Goal: Information Seeking & Learning: Find specific fact

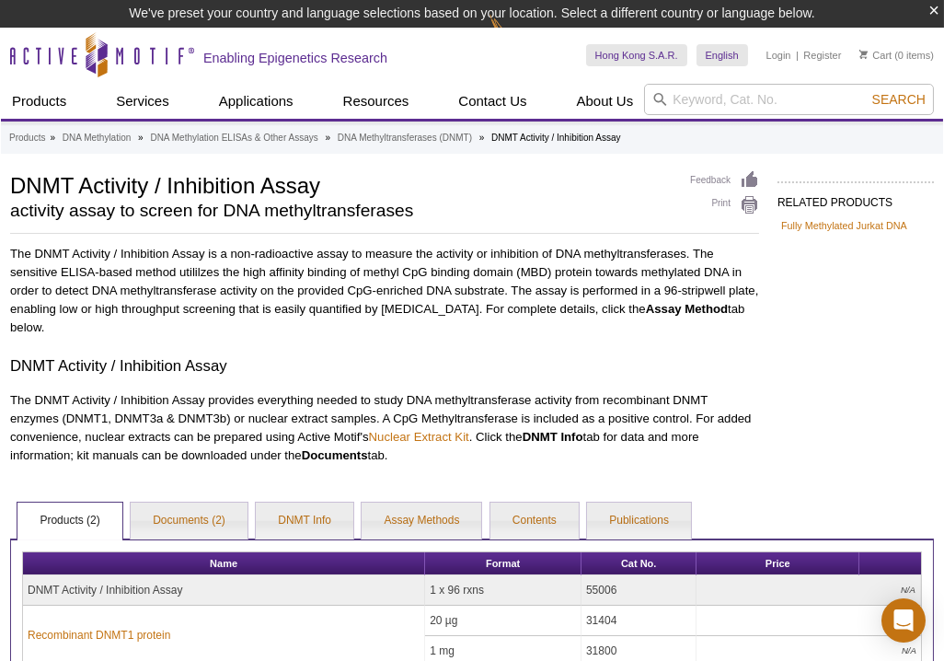
scroll to position [83, 0]
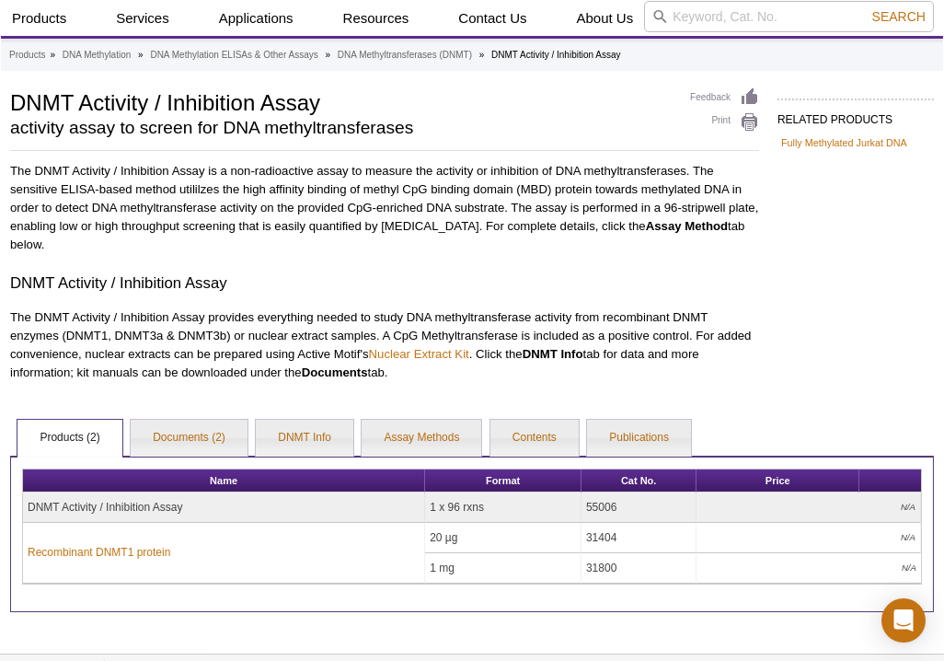
drag, startPoint x: 616, startPoint y: 509, endPoint x: 586, endPoint y: 505, distance: 29.7
click at [586, 505] on td "55006" at bounding box center [639, 507] width 115 height 30
copy td "55006"
drag, startPoint x: 481, startPoint y: 509, endPoint x: 430, endPoint y: 503, distance: 52.0
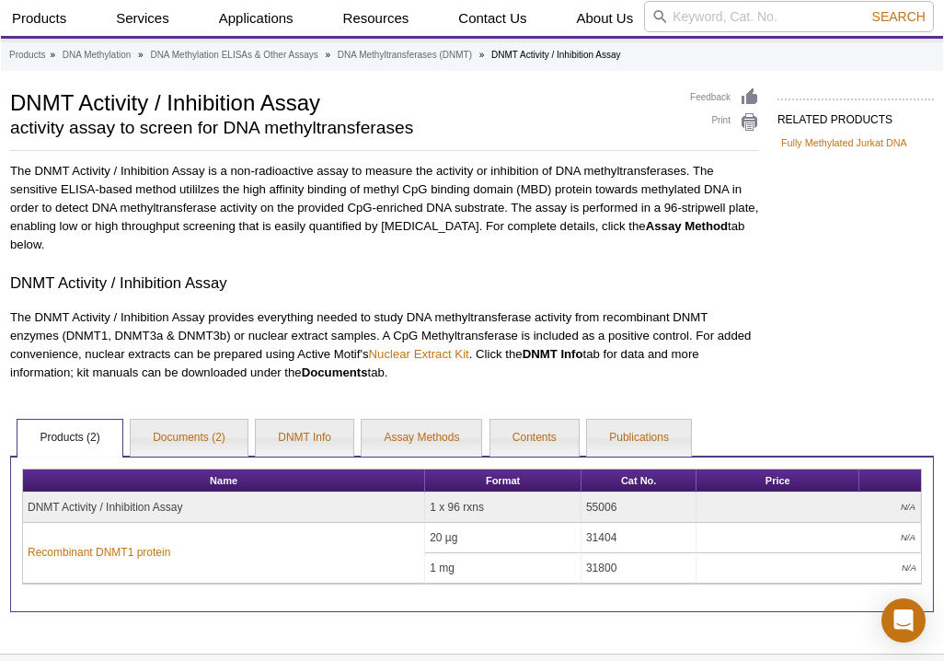
click at [430, 503] on td "1 x 96 rxns" at bounding box center [503, 507] width 156 height 30
copy td "1 x 96 rxns"
click at [745, 371] on p "The DNMT Activity / Inhibition Assay provides everything needed to study DNA me…" at bounding box center [384, 345] width 749 height 74
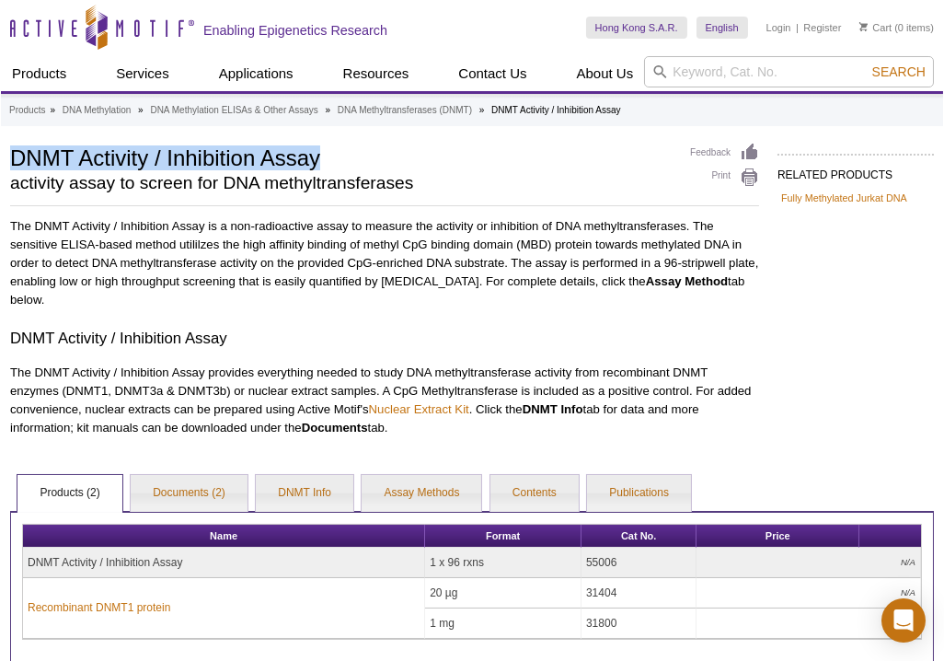
drag, startPoint x: 332, startPoint y: 159, endPoint x: 8, endPoint y: 139, distance: 324.7
click at [8, 139] on div "Products » DNA Methylation » DNA Methylation ELISAs & Other Assays » DNA Methyl…" at bounding box center [472, 380] width 943 height 573
copy h1 "DNMT Activity / Inhibition Assay"
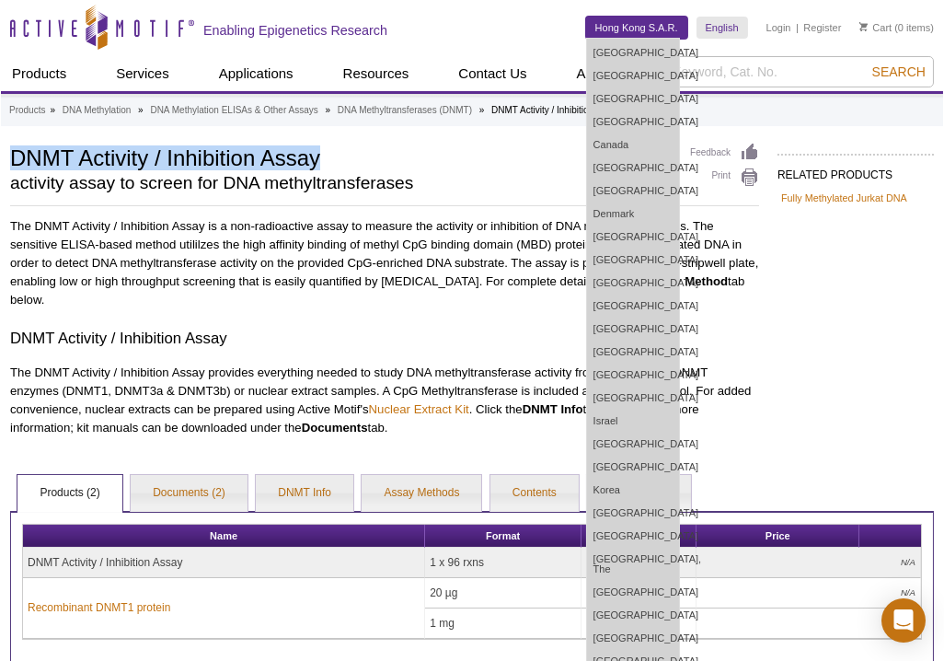
click at [661, 18] on link "Hong Kong S.A.R." at bounding box center [636, 28] width 101 height 22
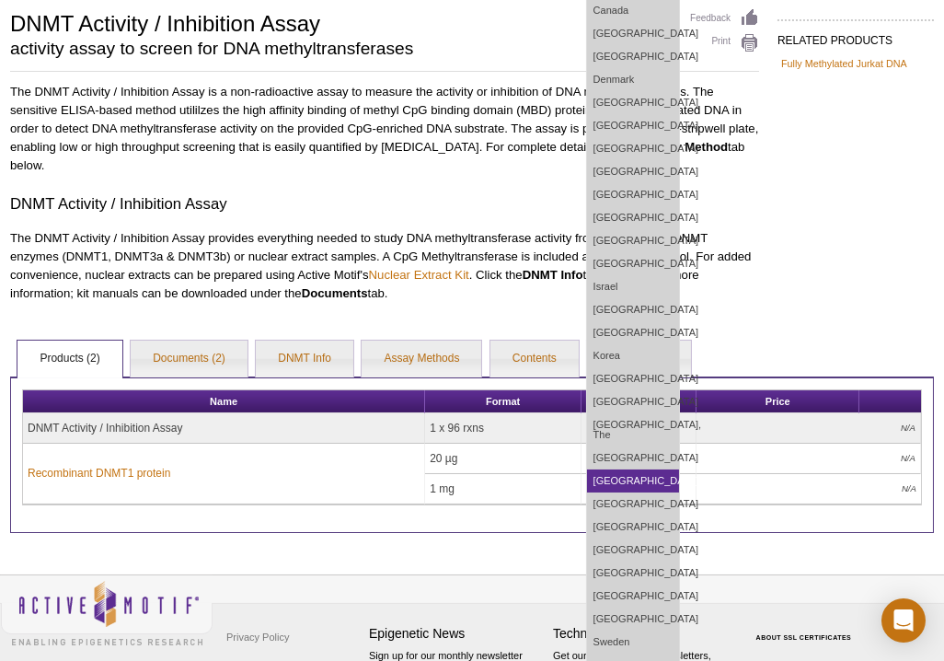
scroll to position [250, 0]
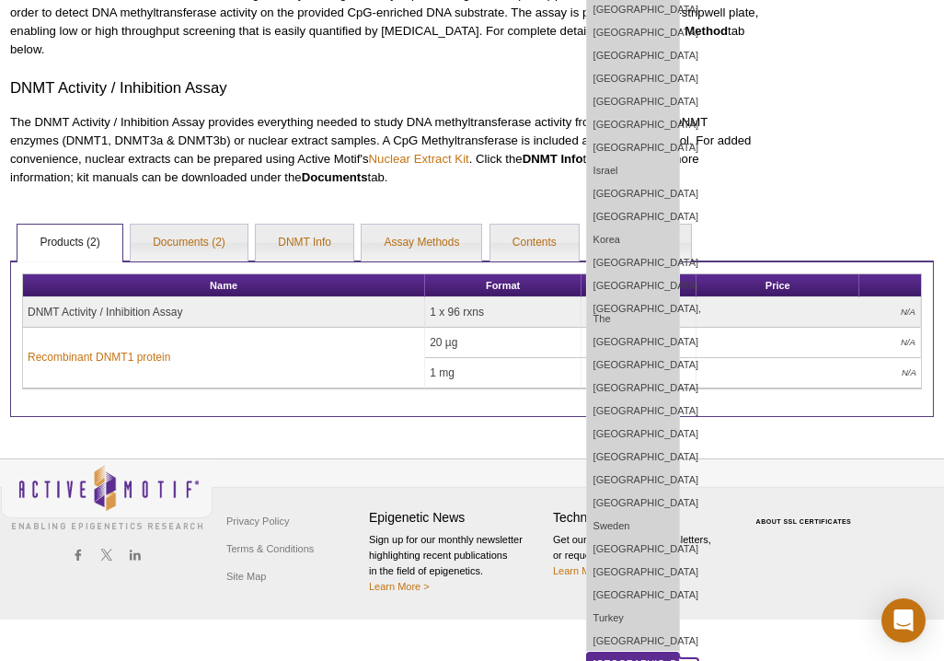
click at [647, 653] on link "[GEOGRAPHIC_DATA]" at bounding box center [633, 664] width 92 height 23
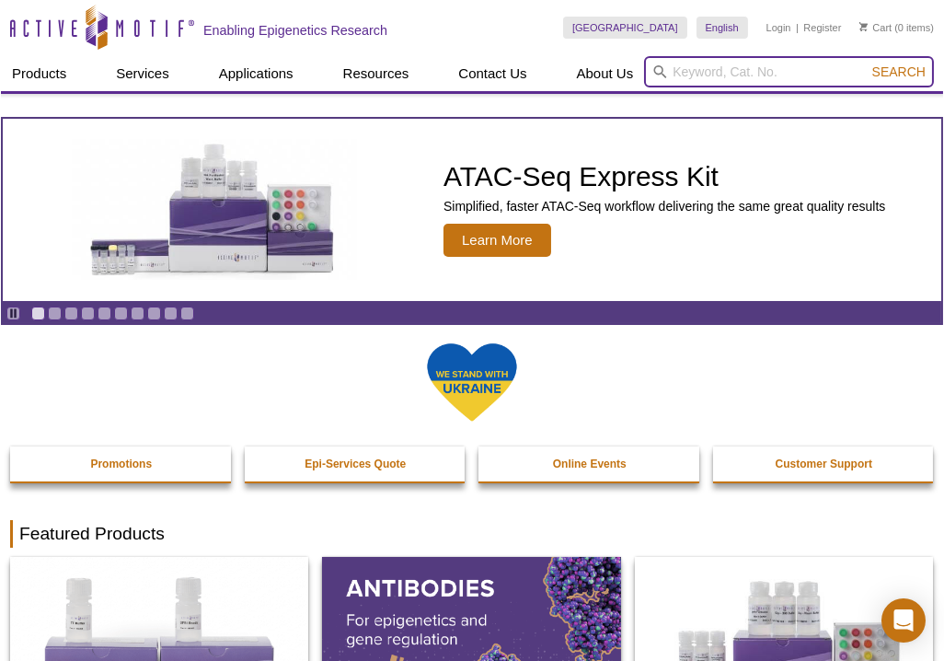
click at [696, 73] on input "search" at bounding box center [789, 71] width 290 height 31
type input "55006"
click at [867, 64] on button "Search" at bounding box center [899, 72] width 64 height 17
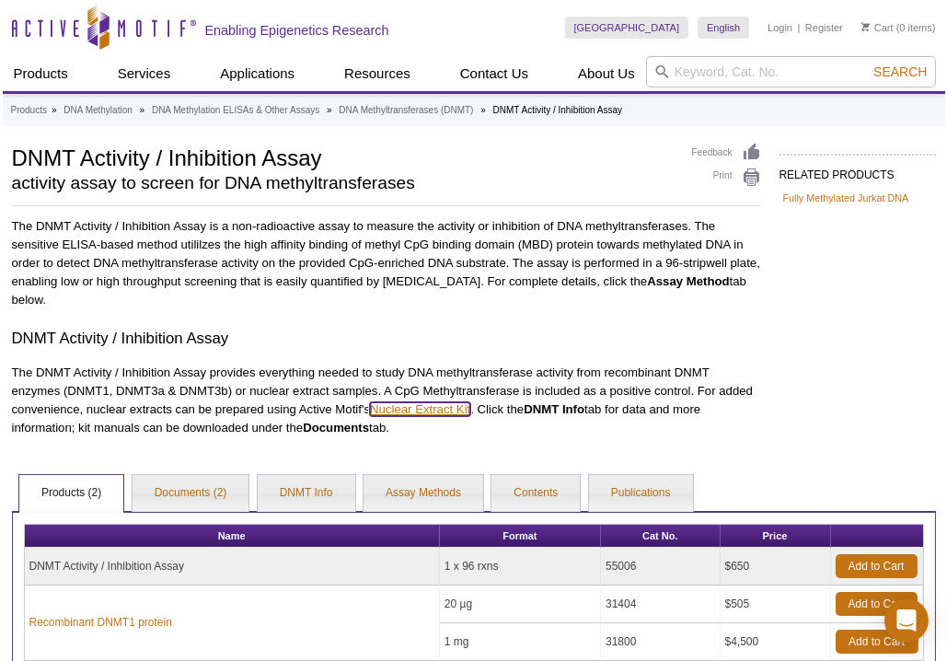
click at [434, 413] on link "Nuclear Extract Kit" at bounding box center [420, 409] width 100 height 14
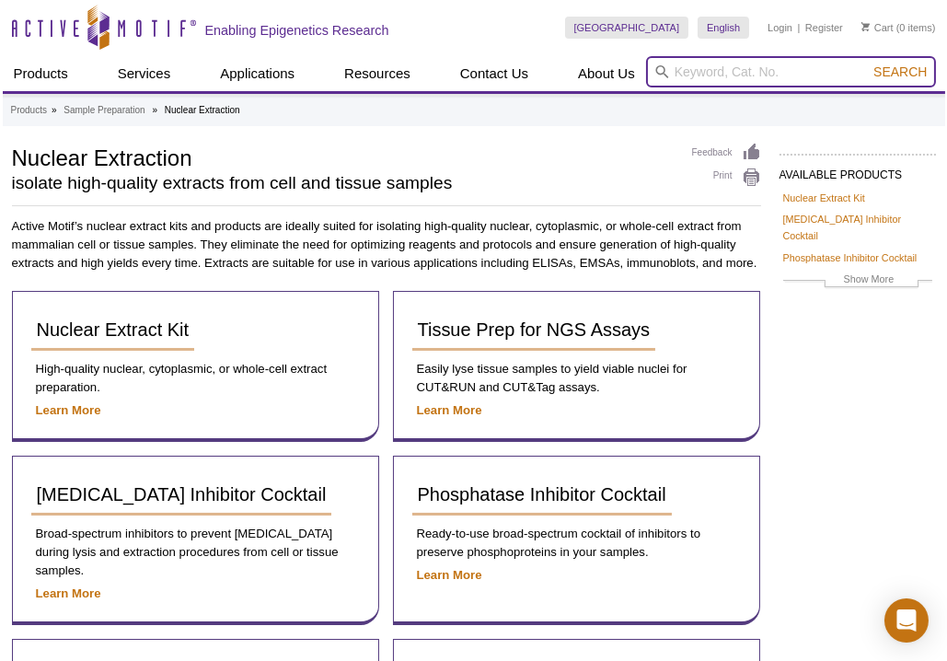
click at [717, 72] on input "search" at bounding box center [791, 71] width 290 height 31
click at [868, 64] on button "Search" at bounding box center [900, 72] width 64 height 17
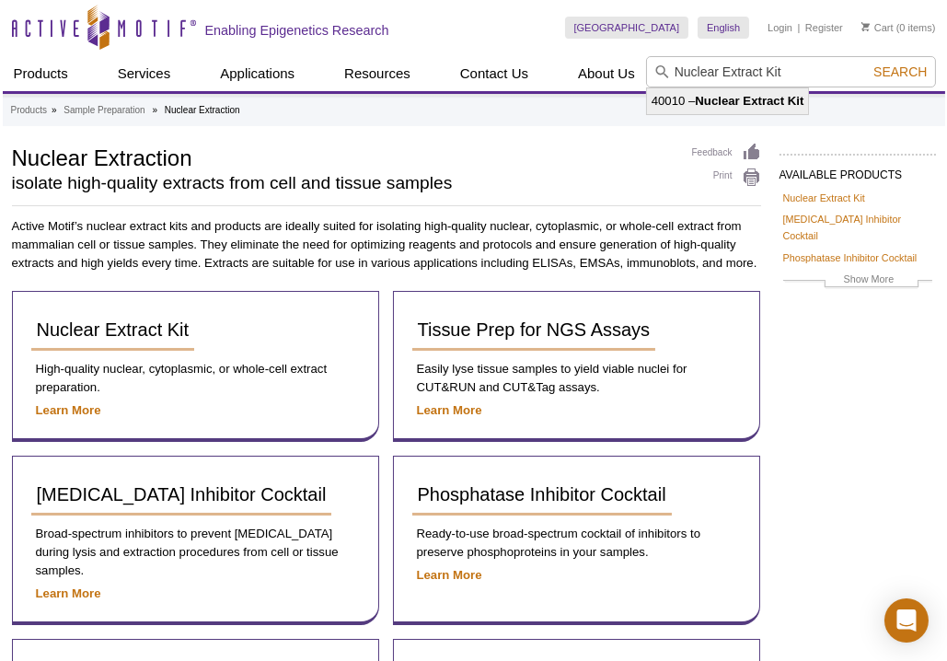
click at [754, 103] on strong "Nuclear Extract Kit" at bounding box center [749, 101] width 109 height 14
type input "40010 – Nuclear Extract Kit"
